Goal: Task Accomplishment & Management: Complete application form

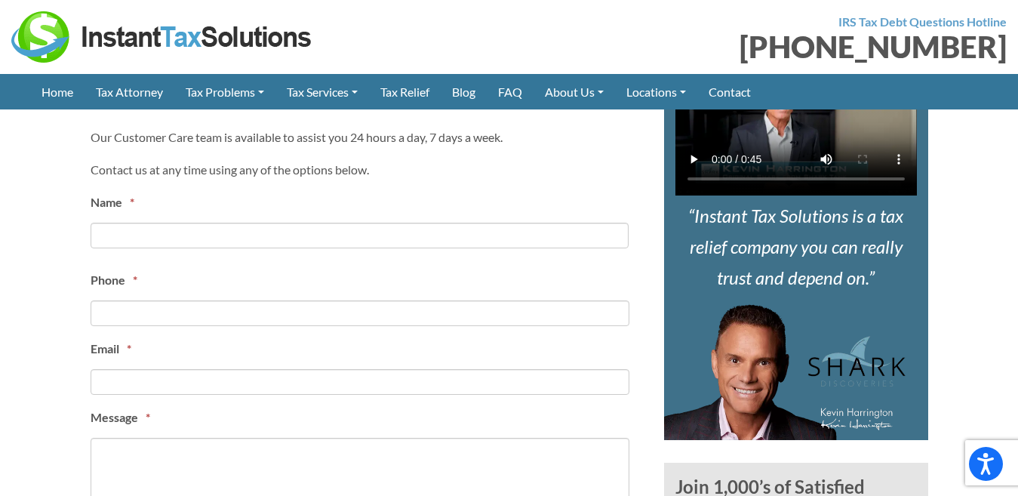
scroll to position [629, 0]
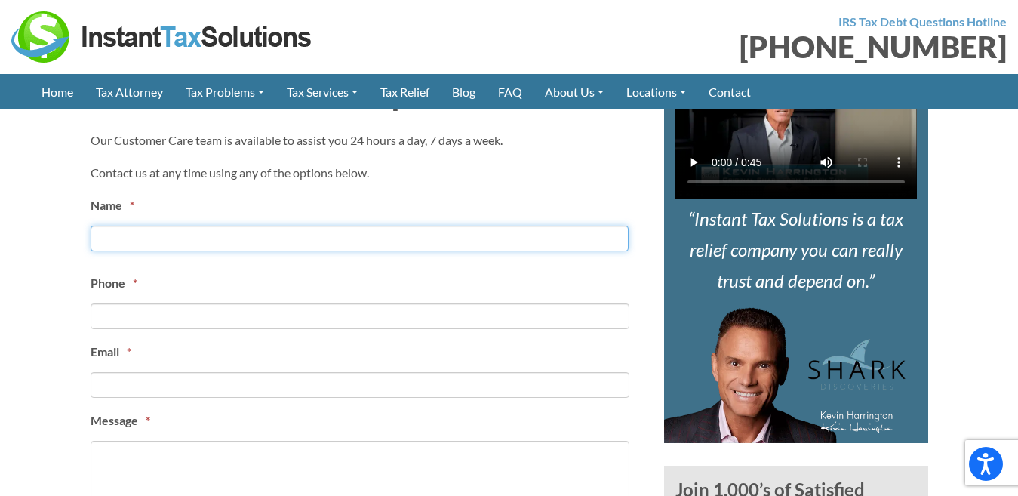
drag, startPoint x: 109, startPoint y: 231, endPoint x: 123, endPoint y: 245, distance: 19.8
click at [109, 231] on input "First" at bounding box center [360, 239] width 538 height 26
type input "[PERSON_NAME]"
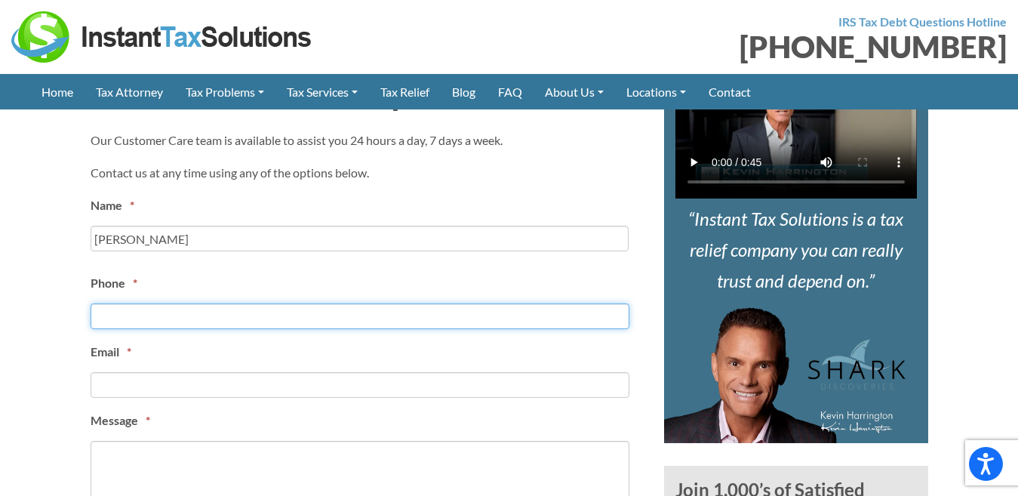
type input "2168596131"
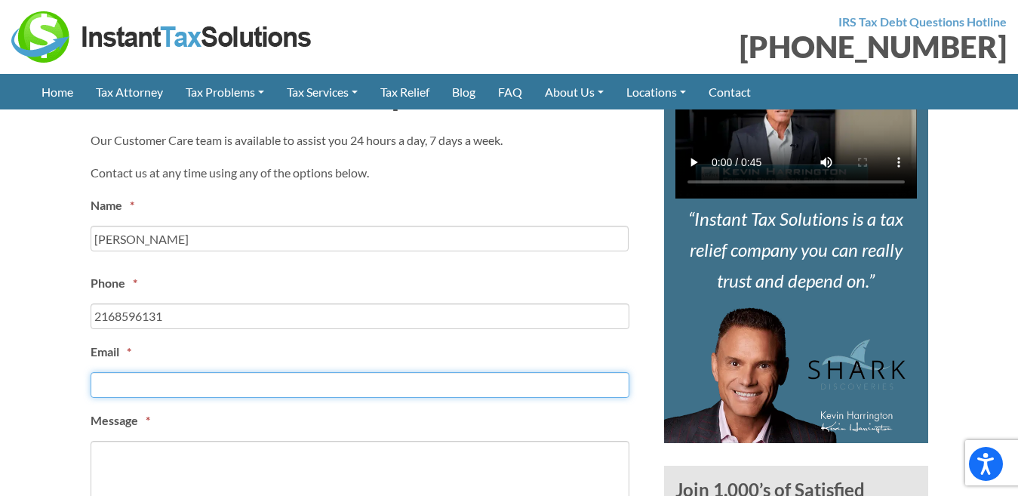
type input "[PERSON_NAME][EMAIL_ADDRESS][DOMAIN_NAME]"
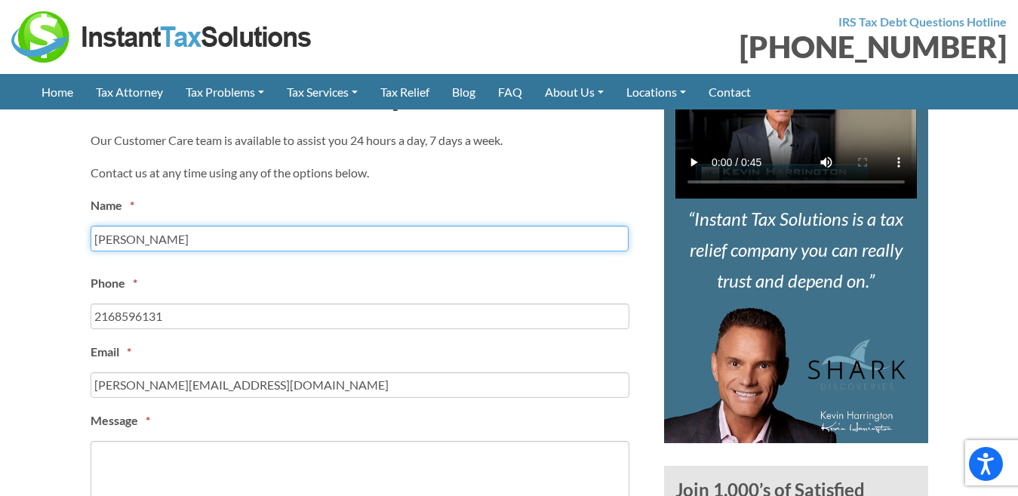
type input "[PHONE_NUMBER]"
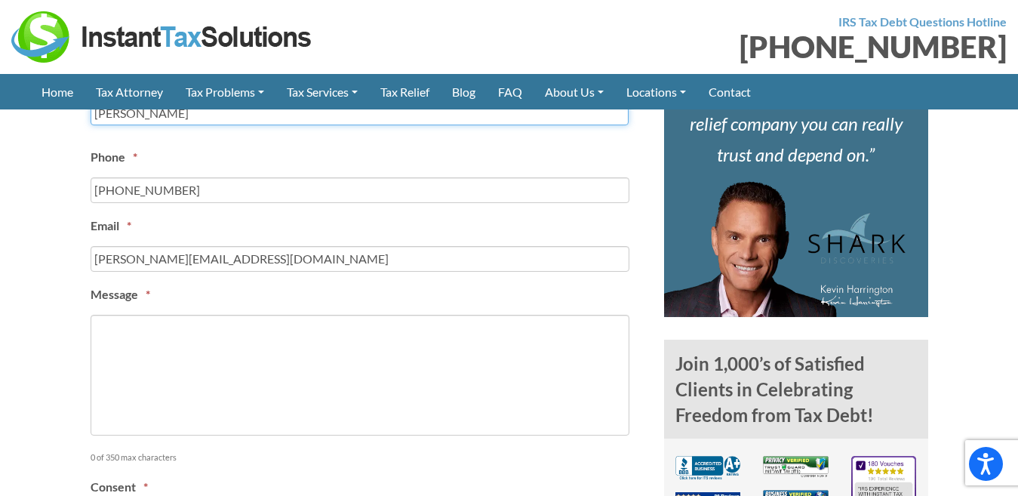
scroll to position [881, 0]
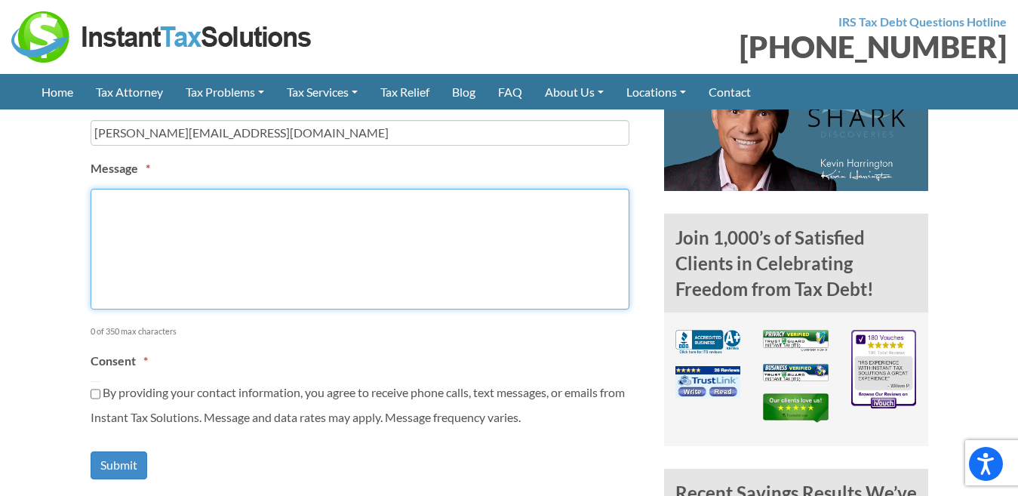
click at [152, 270] on textarea "Message *" at bounding box center [360, 249] width 539 height 121
click at [216, 276] on textarea "Message *" at bounding box center [360, 249] width 539 height 121
paste textarea "Hi, I’m [PERSON_NAME] with VAs 4 Hire. We provide Virtual Assistants to help wi…"
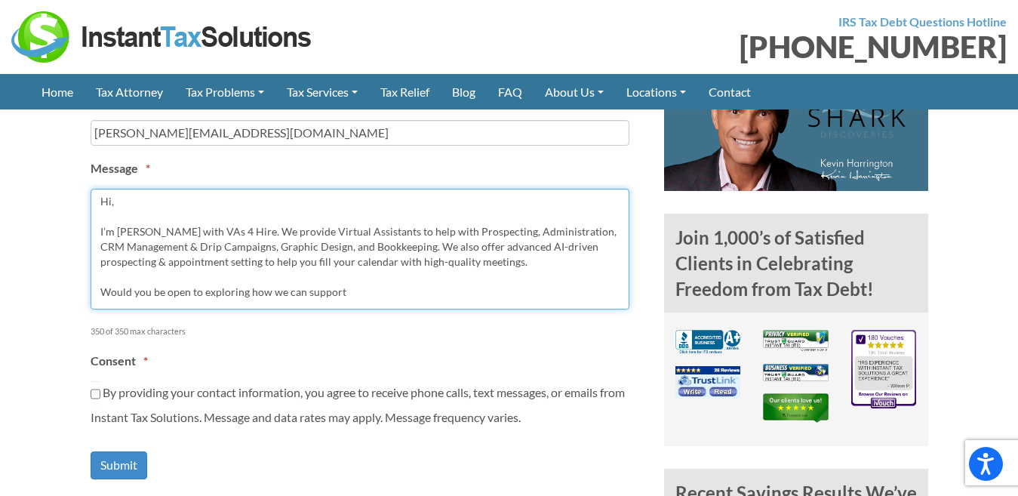
type textarea "Hi, I’m [PERSON_NAME] with VAs 4 Hire. We provide Virtual Assistants to help wi…"
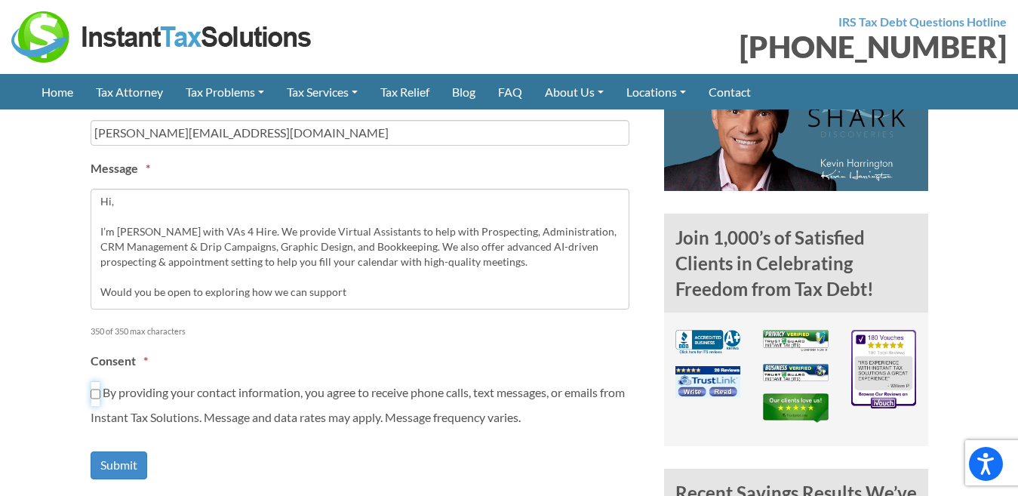
click at [91, 395] on input "By providing your contact information, you agree to receive phone calls, text m…" at bounding box center [96, 394] width 10 height 26
checkbox input "true"
click at [122, 466] on input "Submit" at bounding box center [119, 465] width 57 height 28
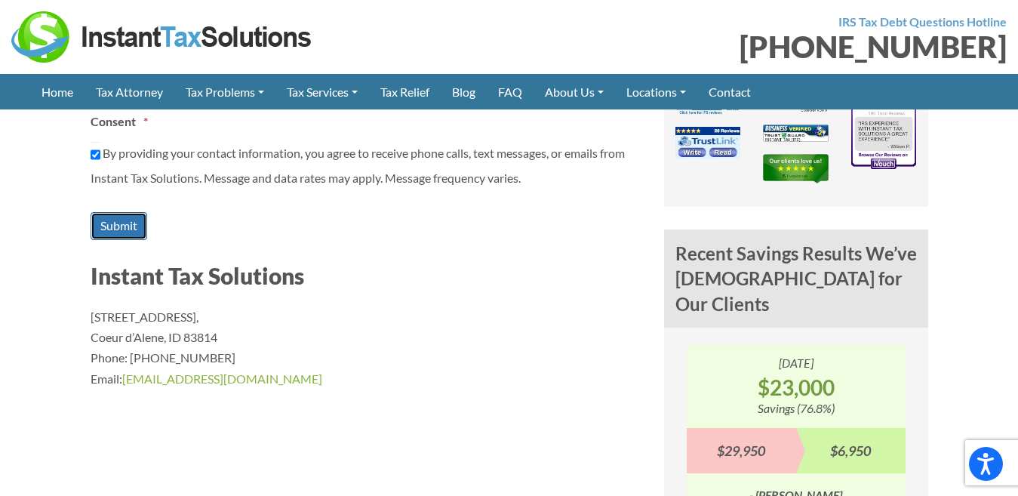
scroll to position [1132, 0]
